Goal: Information Seeking & Learning: Understand process/instructions

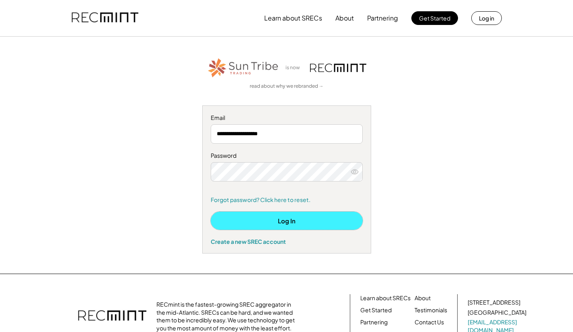
click at [282, 224] on button "Log In" at bounding box center [287, 220] width 152 height 18
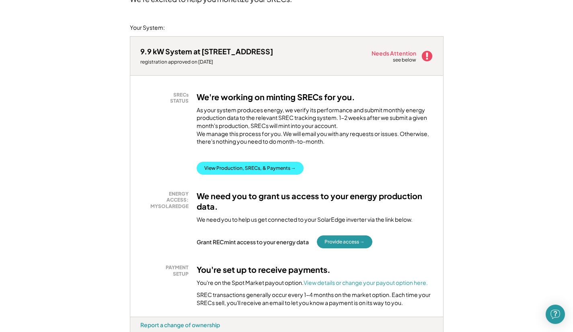
scroll to position [85, 0]
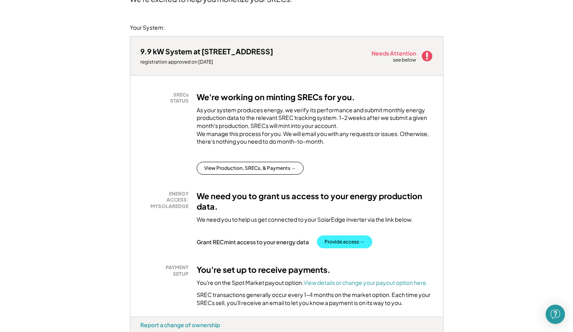
click at [350, 248] on button "Provide access →" at bounding box center [344, 241] width 55 height 13
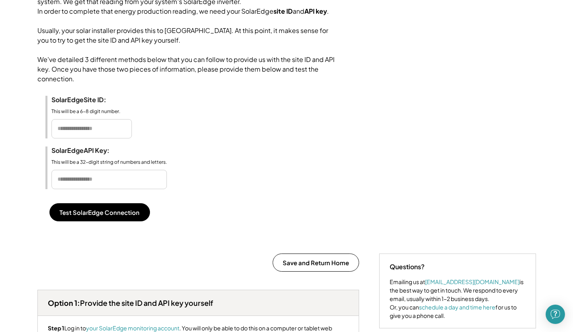
scroll to position [101, 0]
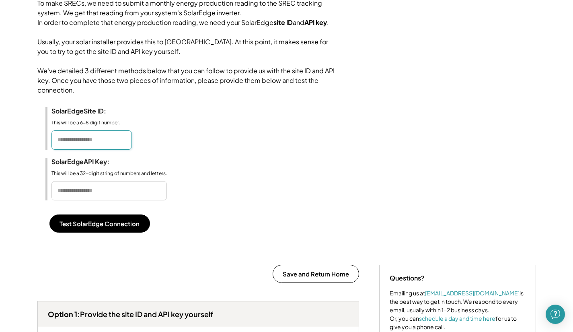
paste input "******"
type input "******"
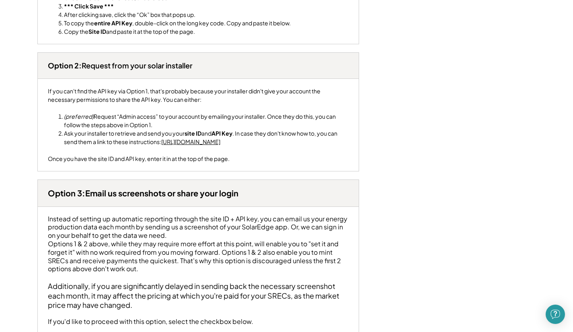
scroll to position [956, 0]
click at [220, 145] on link "[URL][DOMAIN_NAME]" at bounding box center [190, 141] width 59 height 7
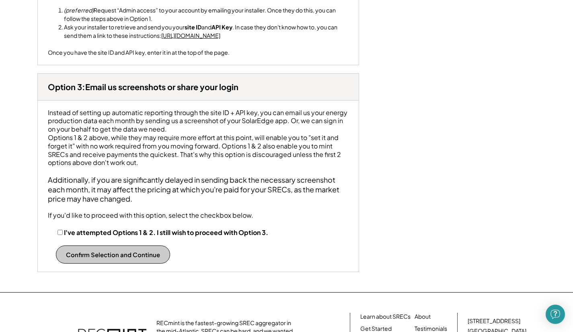
scroll to position [1061, 0]
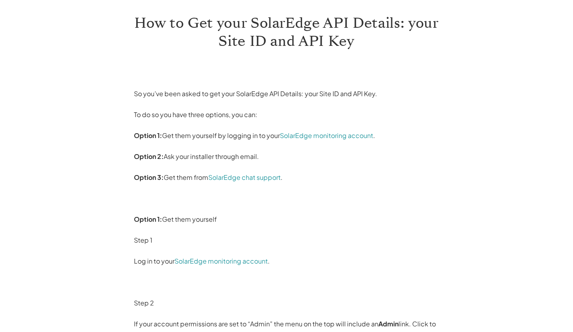
scroll to position [61, 0]
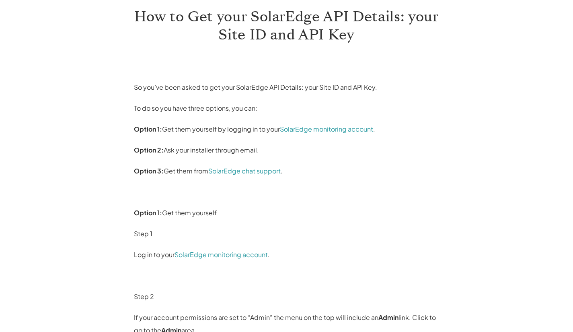
click at [239, 172] on link "SolarEdge chat support" at bounding box center [244, 170] width 72 height 8
